Goal: Navigation & Orientation: Find specific page/section

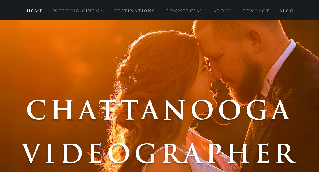
scroll to position [63, 0]
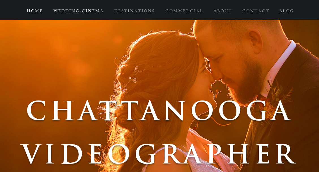
click at [89, 9] on p "W E D D I N G - C I N E M A" at bounding box center [78, 11] width 55 height 10
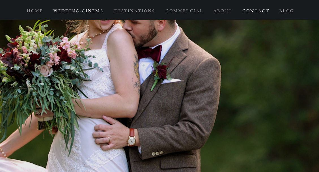
scroll to position [1564, 0]
click at [227, 12] on p "A B O U T" at bounding box center [222, 11] width 23 height 10
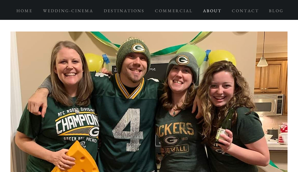
scroll to position [1945, 0]
